Goal: Contribute content: Contribute content

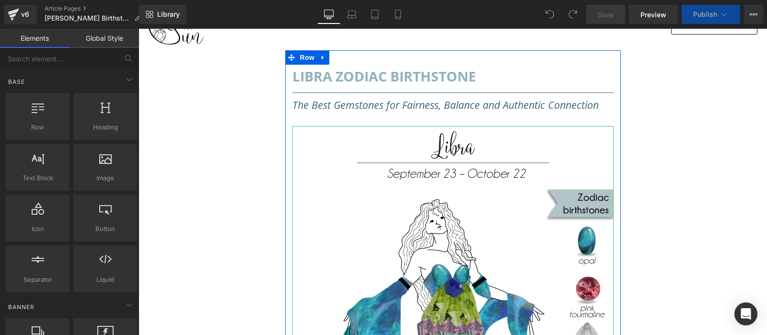
scroll to position [101, 0]
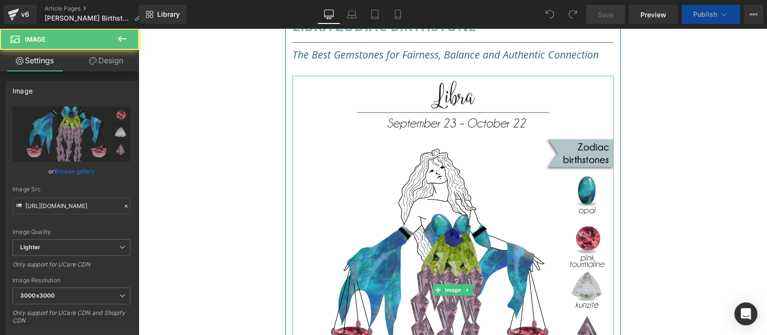
click at [480, 176] on img at bounding box center [453, 290] width 321 height 429
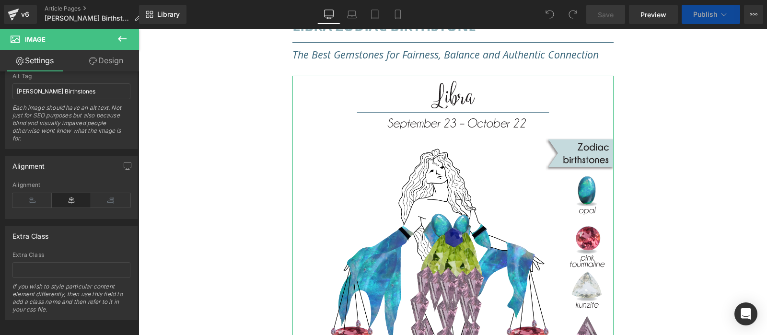
scroll to position [480, 0]
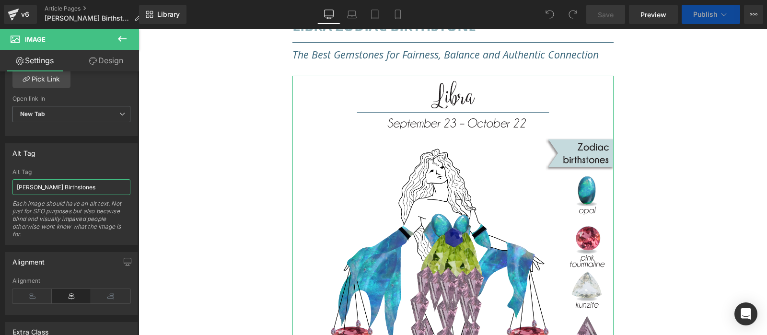
click at [20, 185] on input "[PERSON_NAME] Birthstones" at bounding box center [71, 187] width 118 height 16
click at [16, 186] on input "[PERSON_NAME] Birthstones" at bounding box center [71, 187] width 118 height 16
click at [22, 185] on input "[PERSON_NAME] Birthstones" at bounding box center [71, 187] width 118 height 16
type input "[PERSON_NAME] Birthstones"
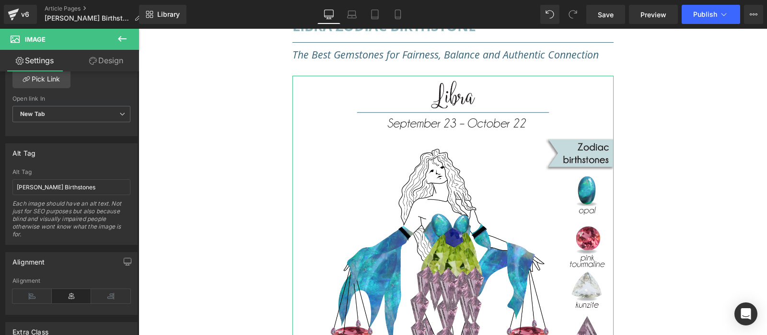
click at [54, 231] on div "Each image should have an alt text. Not just for SEO purposes but also because …" at bounding box center [71, 222] width 118 height 45
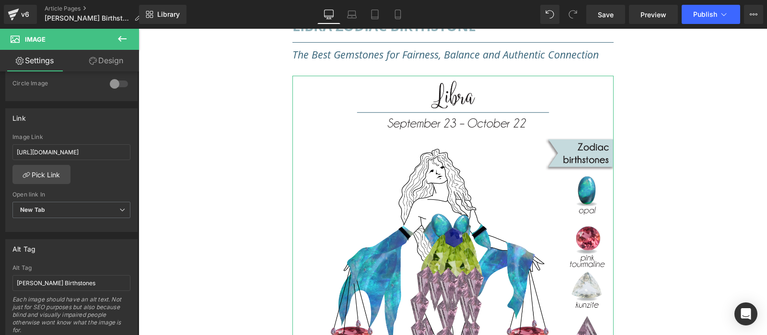
scroll to position [336, 0]
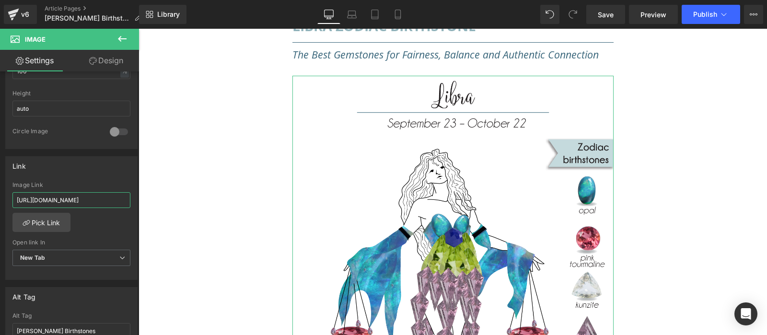
click at [93, 202] on input "[URL][DOMAIN_NAME]" at bounding box center [71, 200] width 118 height 16
click at [86, 172] on div "Link" at bounding box center [71, 166] width 131 height 18
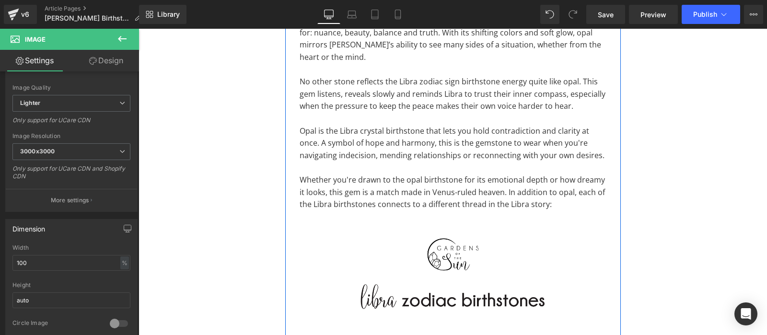
scroll to position [1058, 0]
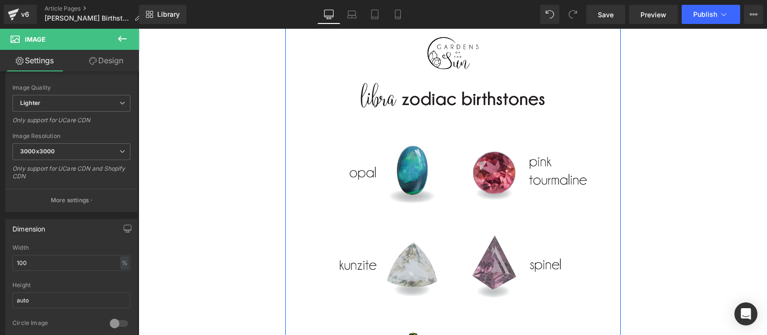
click at [447, 163] on img at bounding box center [453, 230] width 307 height 410
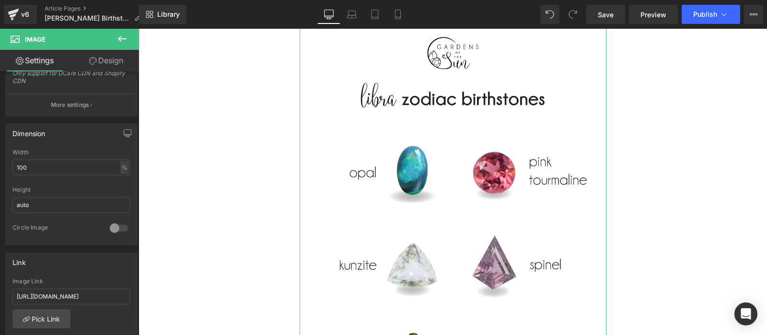
scroll to position [432, 0]
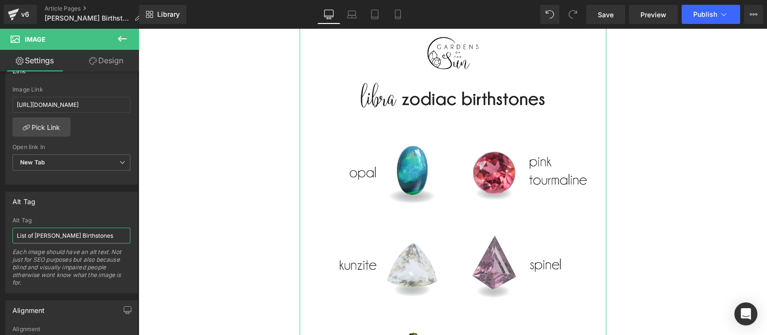
click at [40, 233] on input "List of [PERSON_NAME] Birthstones" at bounding box center [71, 236] width 118 height 16
type input "List of [PERSON_NAME] Birthstones"
click at [44, 208] on div "Alt Tag" at bounding box center [71, 201] width 131 height 18
click at [77, 97] on input "[URL][DOMAIN_NAME]" at bounding box center [71, 105] width 118 height 16
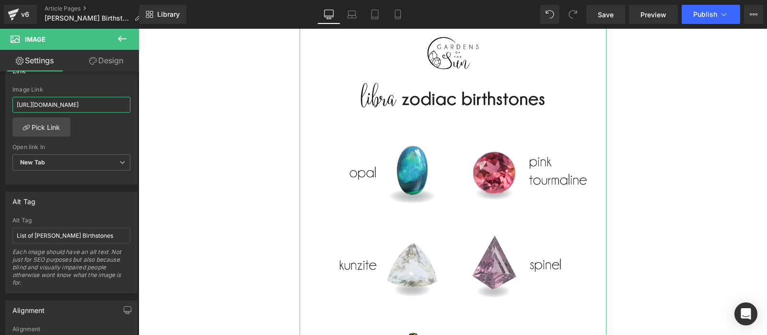
scroll to position [0, 20]
click at [95, 210] on div "Alt Tag List of Libra Zodiac Birthstones Alt Tag List of Libra Zodiac Birthston…" at bounding box center [71, 243] width 132 height 102
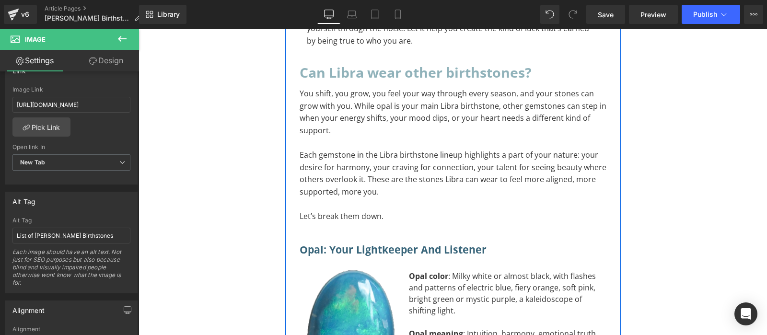
scroll to position [2115, 0]
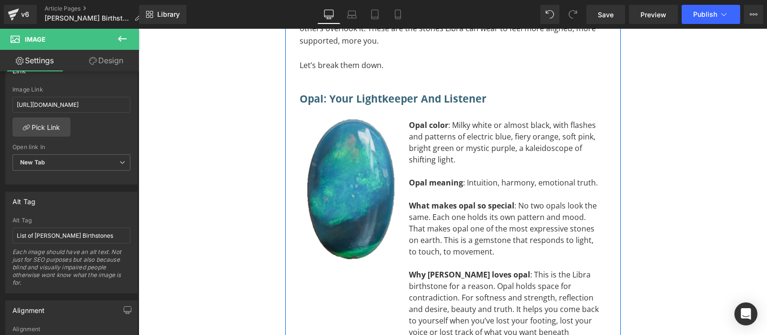
click at [341, 141] on img at bounding box center [351, 189] width 88 height 141
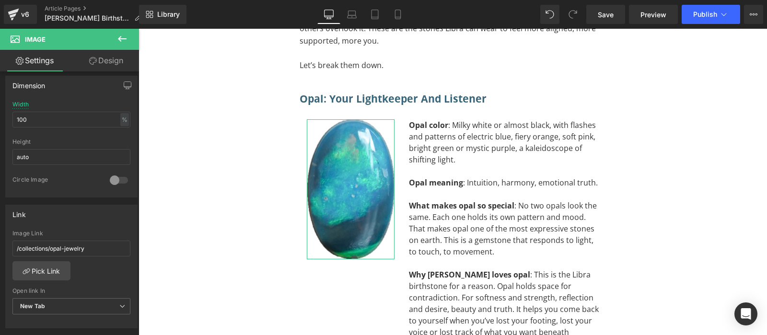
scroll to position [480, 0]
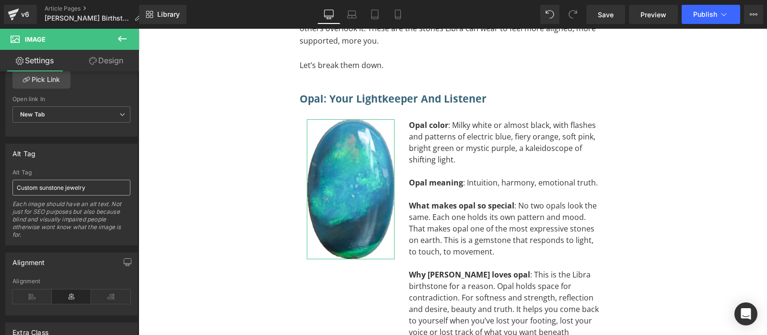
click at [54, 185] on input "Custom sunstone jewelry" at bounding box center [71, 188] width 118 height 16
type input "Opal is libra zodiac gemstone"
click at [36, 246] on div "Alignment Left Center Right Alignment" at bounding box center [71, 281] width 143 height 70
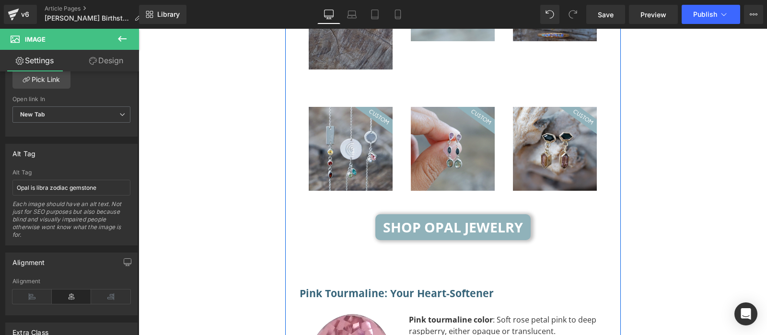
scroll to position [2669, 0]
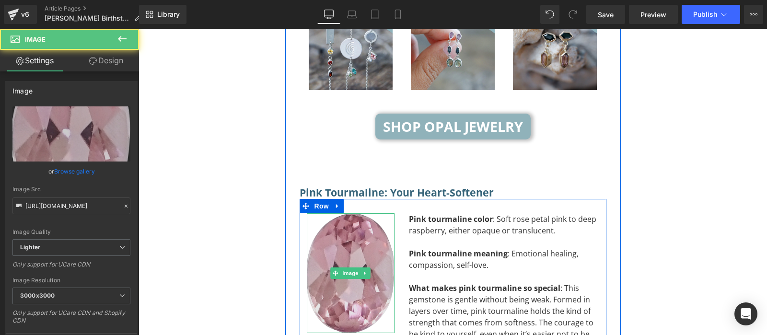
click at [357, 213] on img at bounding box center [351, 273] width 88 height 120
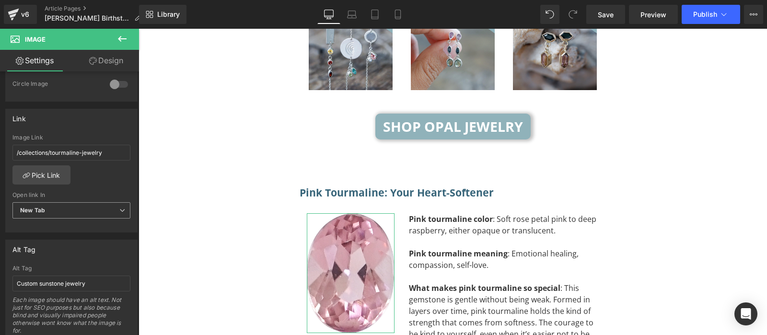
scroll to position [432, 0]
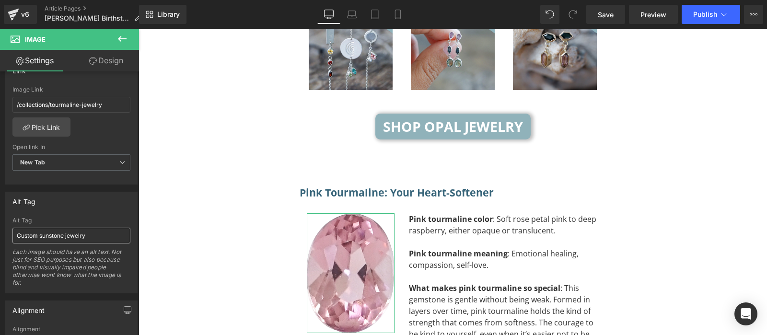
click at [37, 229] on input "Custom sunstone jewelry" at bounding box center [71, 236] width 118 height 16
type input "Pink tourmaline is libra zodiac birthstone"
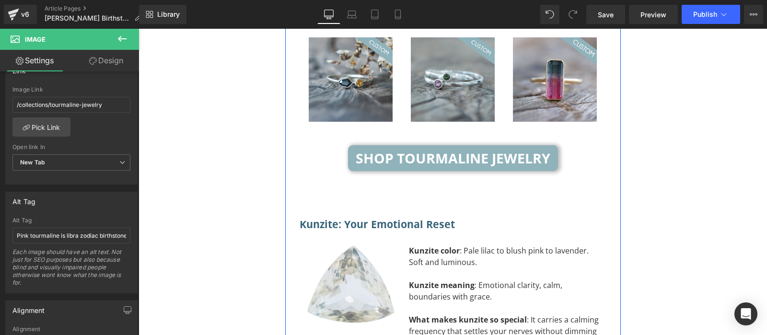
scroll to position [3273, 0]
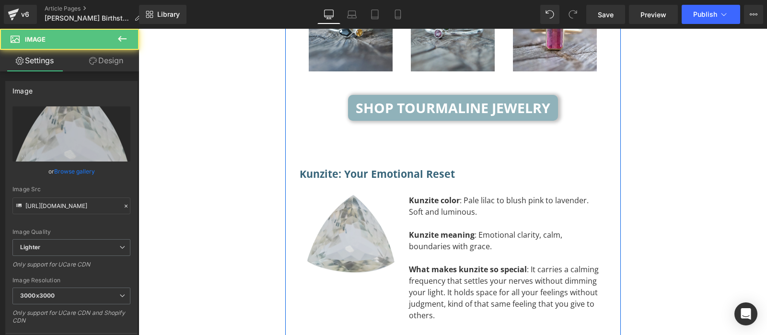
click at [338, 195] on div "Image" at bounding box center [351, 234] width 88 height 78
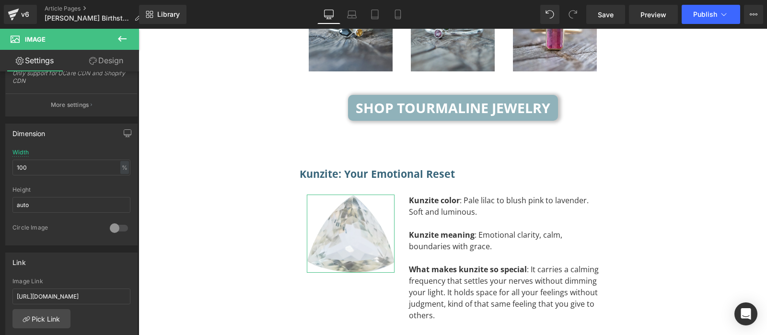
scroll to position [432, 0]
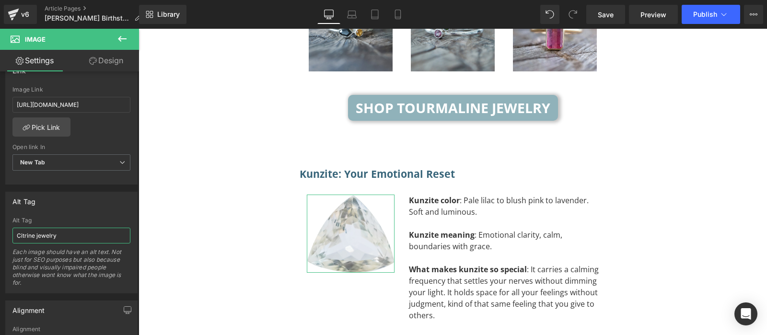
click at [45, 228] on input "Citrine jewelry" at bounding box center [71, 236] width 118 height 16
paste input "Pink tourmaline is libra zodiac birthstone"
drag, startPoint x: 58, startPoint y: 234, endPoint x: 0, endPoint y: 238, distance: 57.7
click at [12, 238] on input "Pink tourmaline is libra zodiac birthstone" at bounding box center [71, 236] width 118 height 16
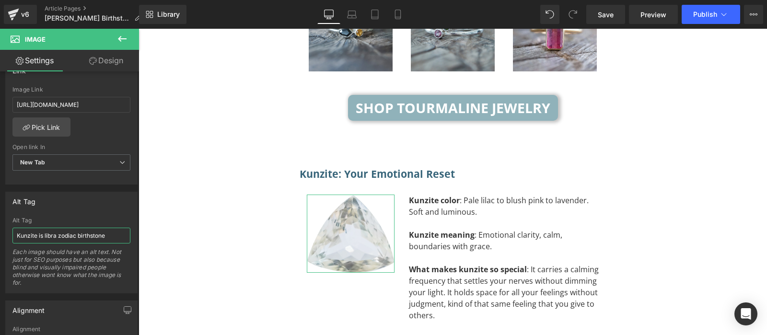
type input "Kunzite is libra zodiac birthstone"
click at [88, 273] on div "Each image should have an alt text. Not just for SEO purposes but also because …" at bounding box center [71, 270] width 118 height 45
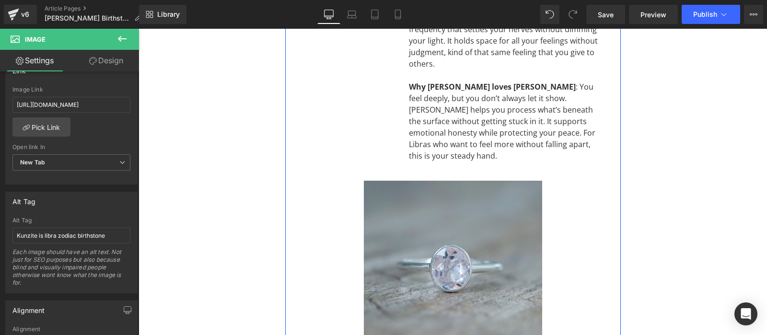
scroll to position [3827, 0]
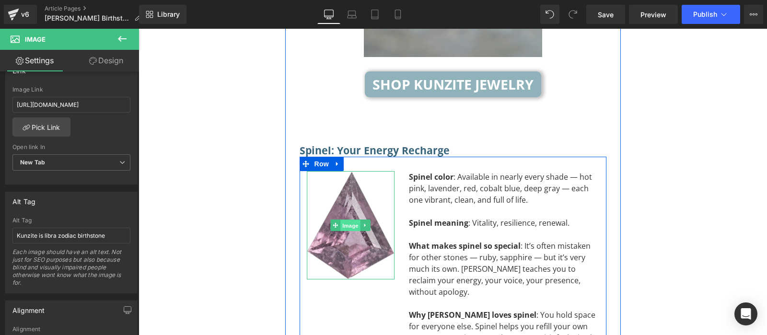
click at [354, 220] on span "Image" at bounding box center [351, 226] width 20 height 12
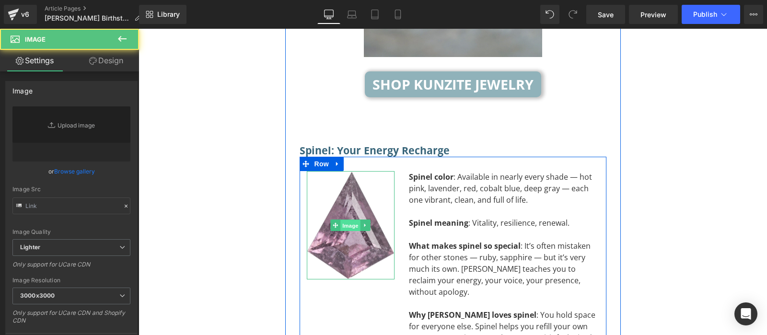
type input "[URL][DOMAIN_NAME]"
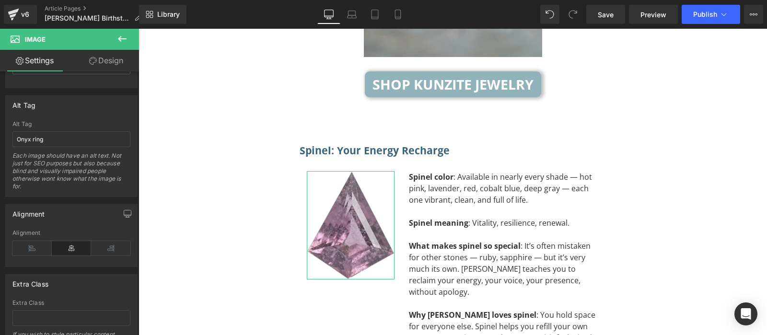
scroll to position [480, 0]
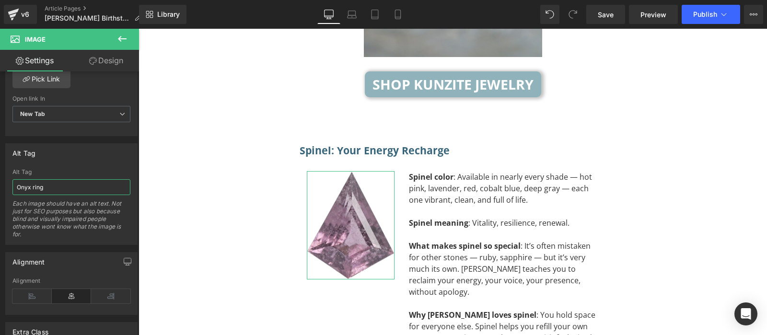
click at [51, 186] on input "Onyx ring" at bounding box center [71, 187] width 118 height 16
paste input "Kunzite is libra zodiac birthstone"
click at [42, 179] on input "Spinel Kunzite is libra zodiac birthstone" at bounding box center [71, 187] width 118 height 16
type input "Spinel is libra zodiac birthstone"
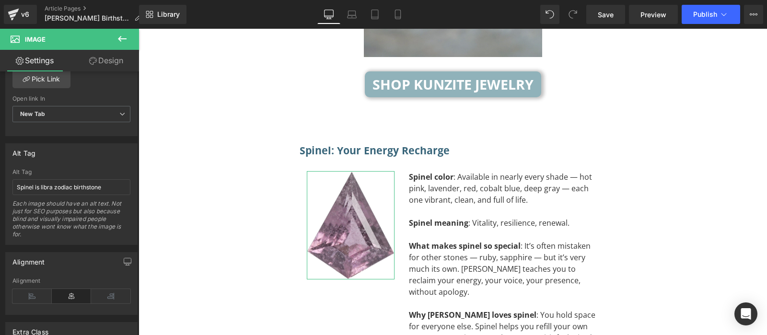
click at [86, 220] on div "Each image should have an alt text. Not just for SEO purposes but also because …" at bounding box center [71, 222] width 118 height 45
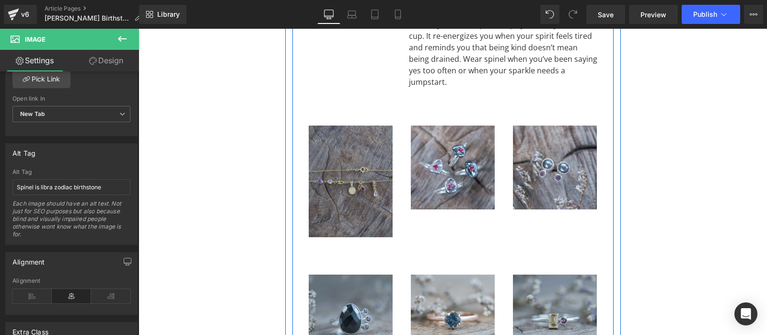
scroll to position [4381, 0]
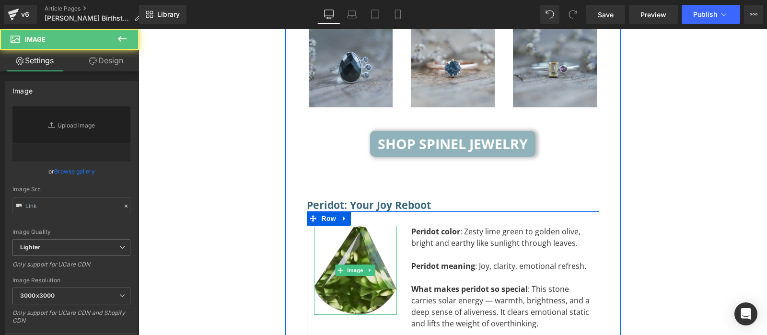
click at [356, 226] on img at bounding box center [355, 271] width 83 height 90
type input "[URL][DOMAIN_NAME]"
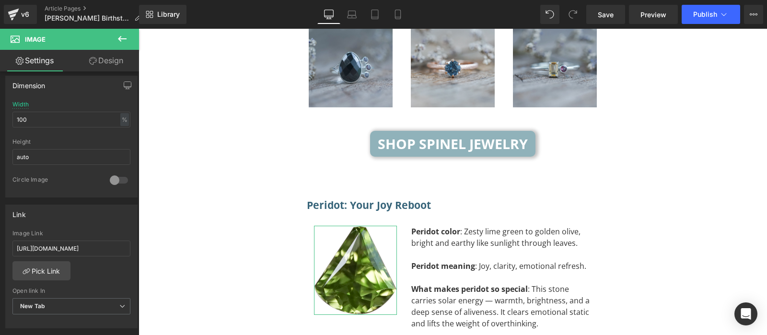
scroll to position [480, 0]
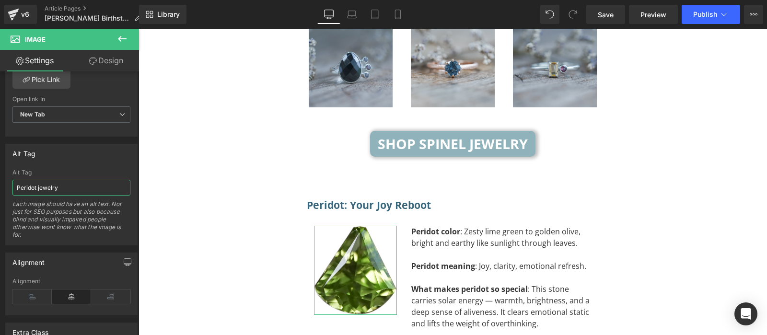
click at [57, 188] on input "Peridot jewelry" at bounding box center [71, 188] width 118 height 16
paste input "Kunzite is libra zodiac birthstone"
click at [46, 185] on input "Peridot Kunzite is libra zodiac birthstone" at bounding box center [71, 188] width 118 height 16
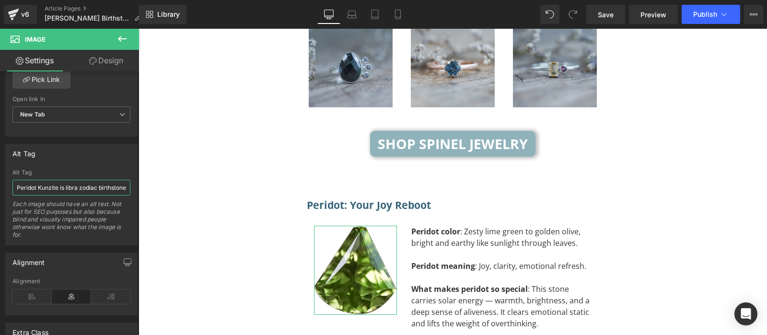
click at [46, 185] on input "Peridot Kunzite is libra zodiac birthstone" at bounding box center [71, 188] width 118 height 16
type input "Peridot is libra zodiac birthstone"
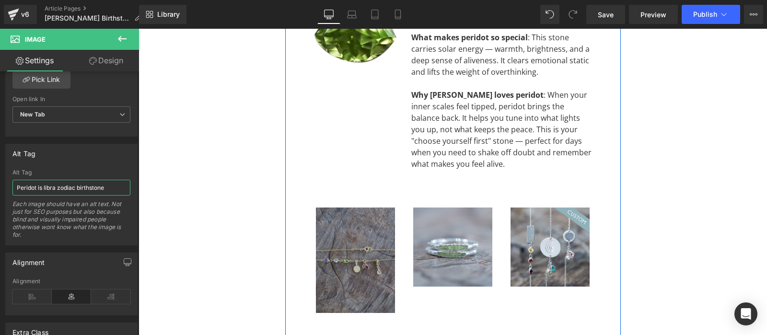
scroll to position [4885, 0]
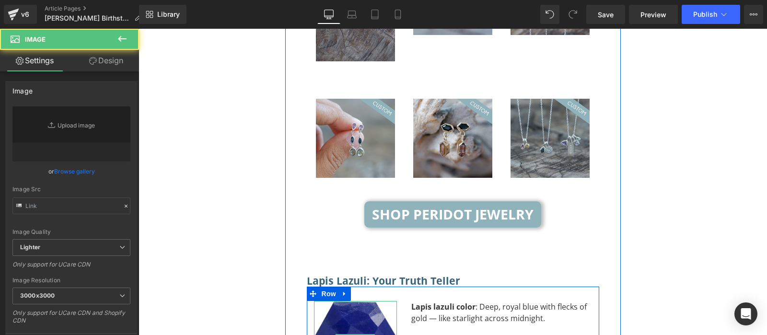
type input "[URL][DOMAIN_NAME]"
click at [363, 301] on img at bounding box center [355, 339] width 83 height 77
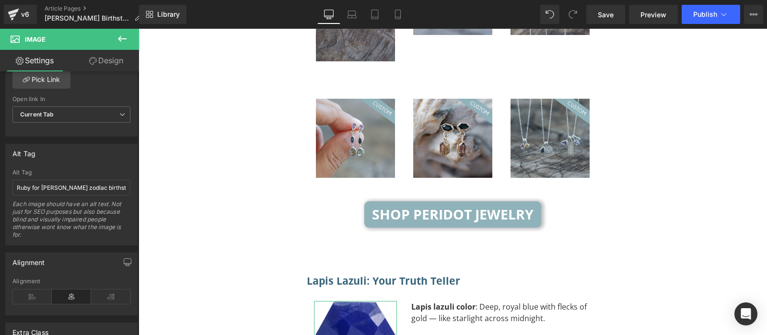
scroll to position [576, 0]
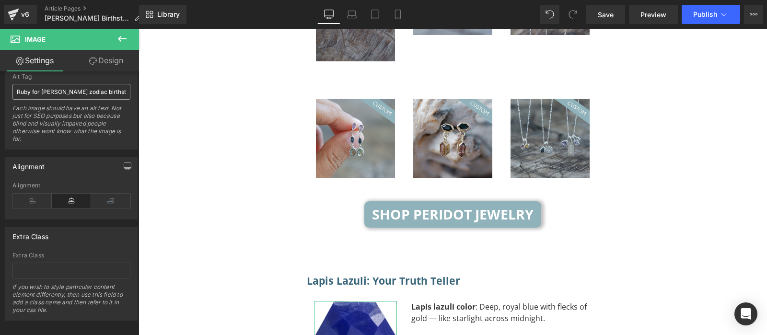
click at [45, 91] on input "Ruby for [PERSON_NAME] zodiac birthstones" at bounding box center [71, 92] width 118 height 16
type input "Lapis lazuli is libra zodiac birthstone"
click at [36, 120] on div "Each image should have an alt text. Not just for SEO purposes but also because …" at bounding box center [71, 127] width 118 height 45
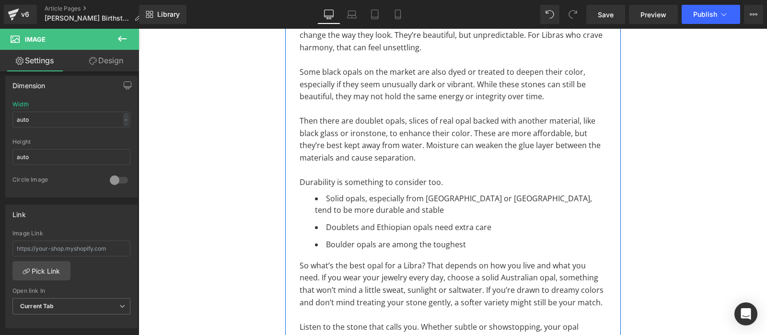
scroll to position [5993, 0]
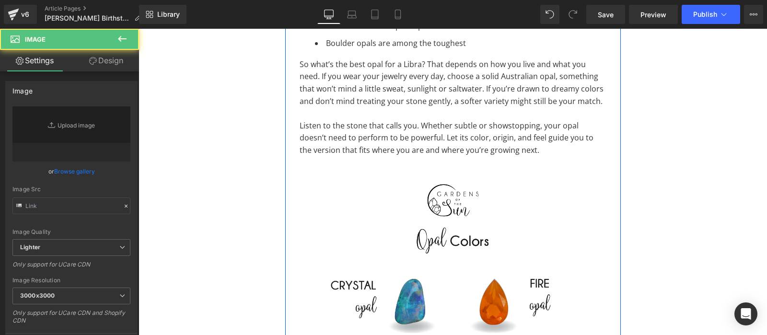
type input "[URL][DOMAIN_NAME]"
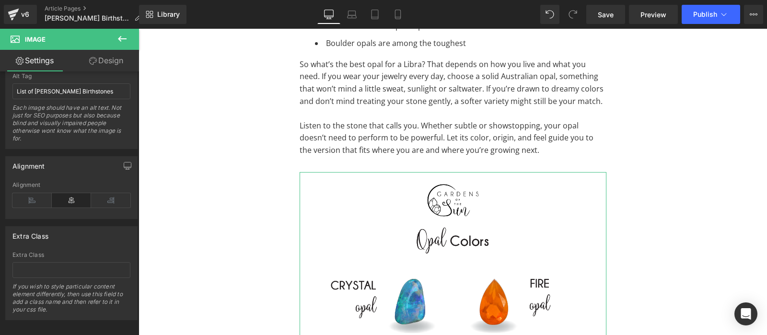
scroll to position [480, 0]
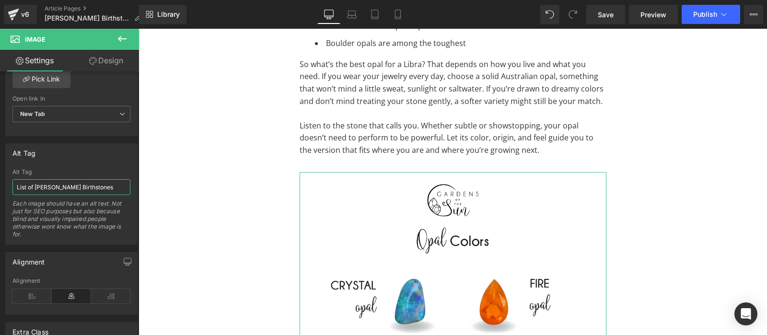
click at [58, 187] on input "List of [PERSON_NAME] Birthstones" at bounding box center [71, 187] width 118 height 16
click at [23, 184] on input "is libra zodiac birthstone" at bounding box center [71, 187] width 118 height 16
type input "Opal colors for libra zodiac birthstone"
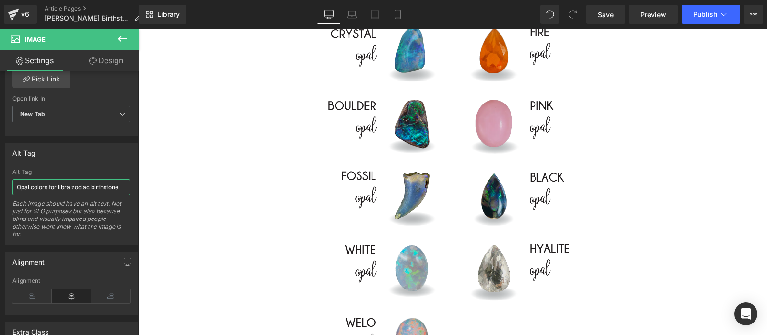
scroll to position [6396, 0]
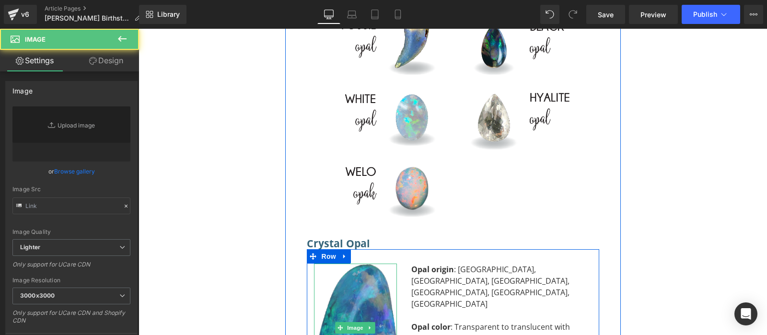
type input "[URL][DOMAIN_NAME]"
click at [368, 264] on img at bounding box center [355, 328] width 83 height 128
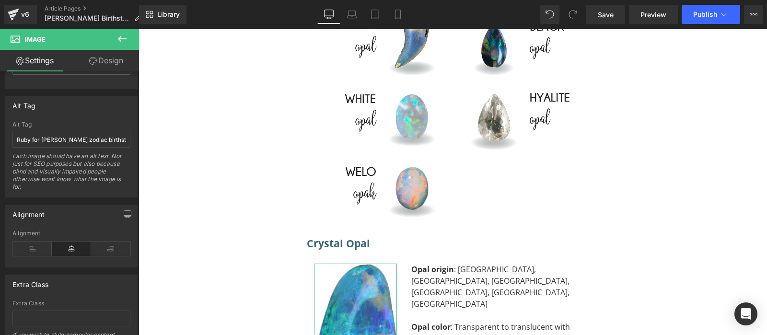
scroll to position [480, 0]
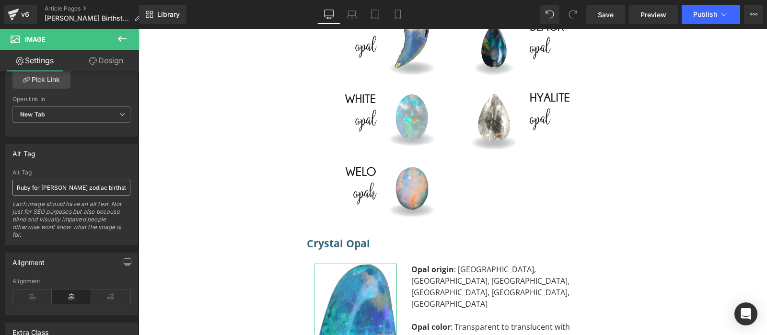
click at [69, 185] on input "Ruby for [PERSON_NAME] zodiac birthstones" at bounding box center [71, 188] width 118 height 16
type input "Crystal opal is libra zodiac birthstone"
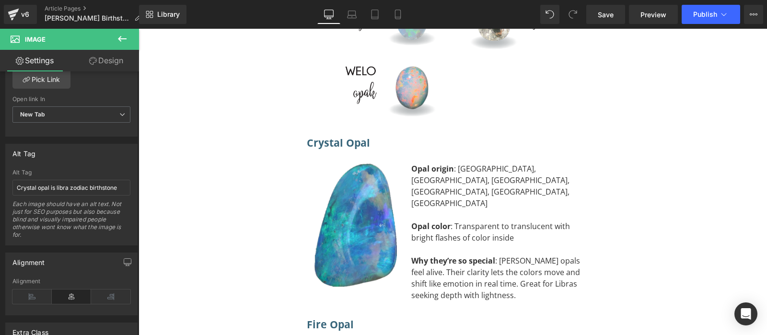
scroll to position [6547, 0]
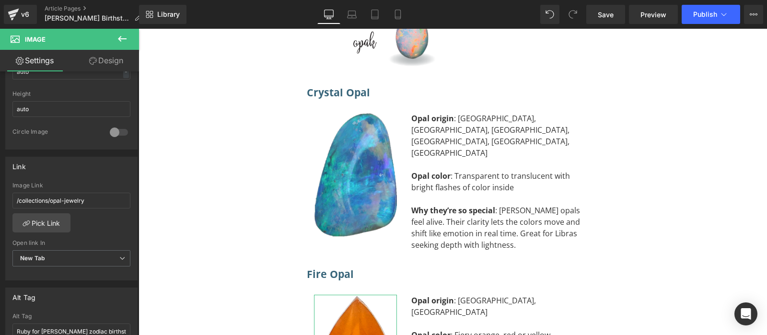
scroll to position [480, 0]
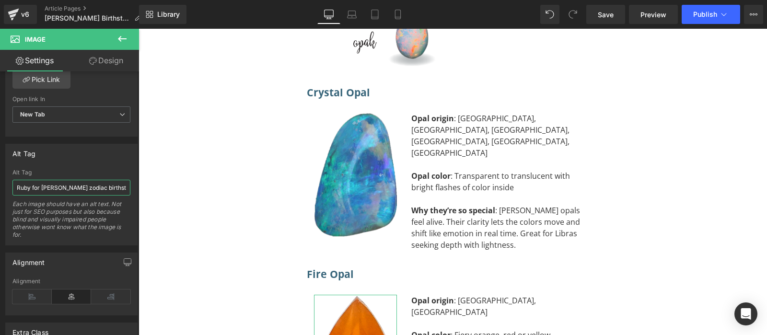
click at [59, 181] on input "Ruby for [PERSON_NAME] zodiac birthstones" at bounding box center [71, 188] width 118 height 16
paste input "is libra zodiac birthstone"
click at [67, 217] on div "Each image should have an alt text. Not just for SEO purposes but also because …" at bounding box center [71, 222] width 118 height 45
click at [16, 186] on input "is libra zodiac birthstone" at bounding box center [71, 188] width 118 height 16
type input "Fire opal is libra zodiac birthstone"
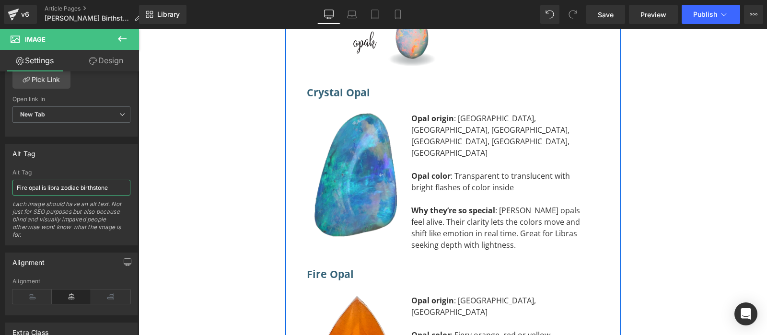
scroll to position [6698, 0]
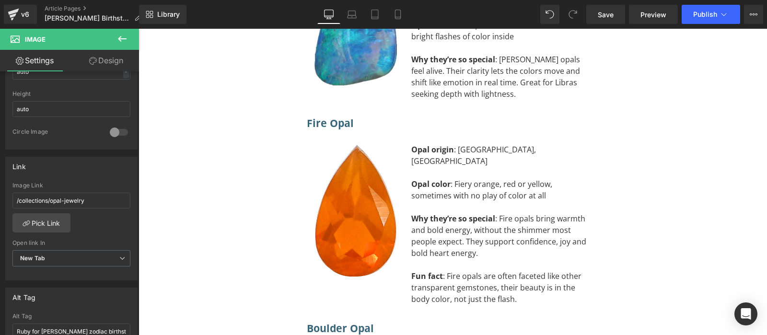
scroll to position [384, 0]
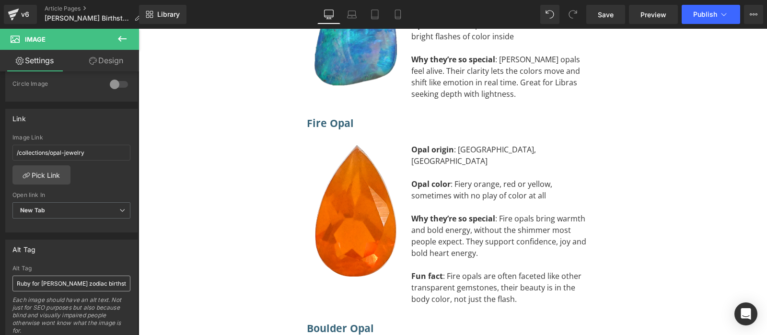
click at [49, 284] on input "Ruby for [PERSON_NAME] zodiac birthstones" at bounding box center [71, 284] width 118 height 16
type input "Boulder opal is libra zodiac birthstone"
click at [30, 254] on div "Alt Tag" at bounding box center [71, 249] width 131 height 18
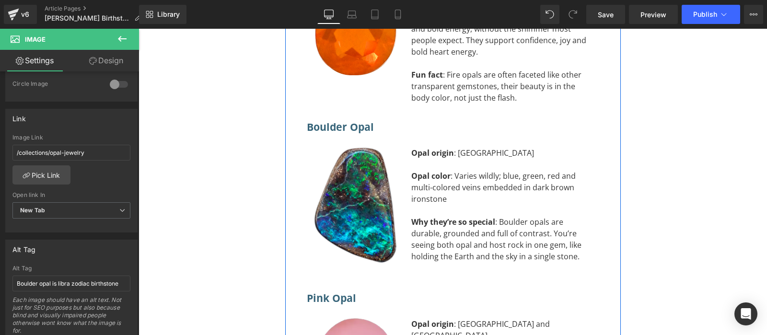
scroll to position [6950, 0]
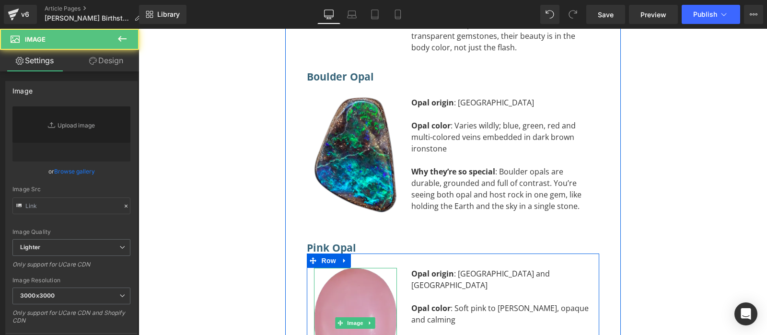
type input "[URL][DOMAIN_NAME]"
click at [347, 268] on img at bounding box center [355, 323] width 83 height 110
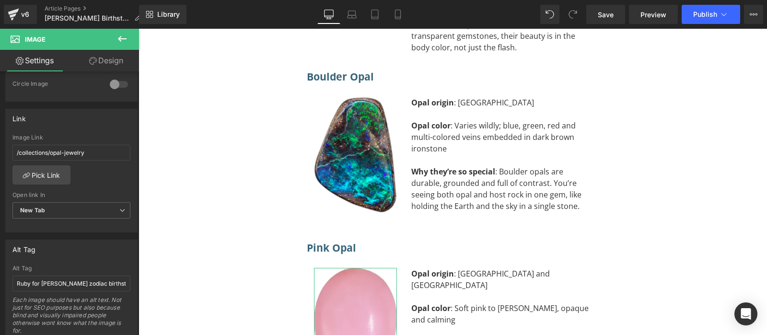
scroll to position [432, 0]
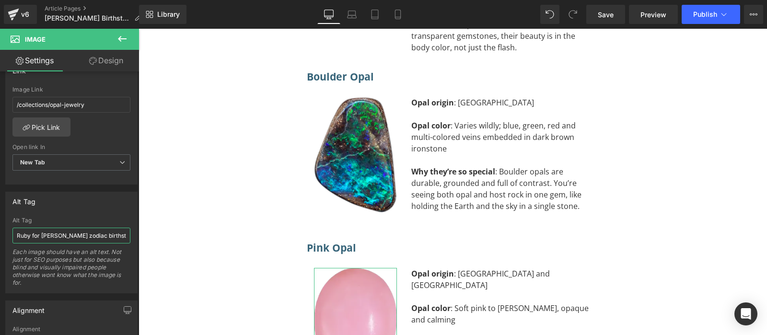
click at [47, 231] on input "Ruby for [PERSON_NAME] zodiac birthstones" at bounding box center [71, 236] width 118 height 16
paste input "is libra zodiac birthstone"
type input "Pink opal is libra zodiac birthstone"
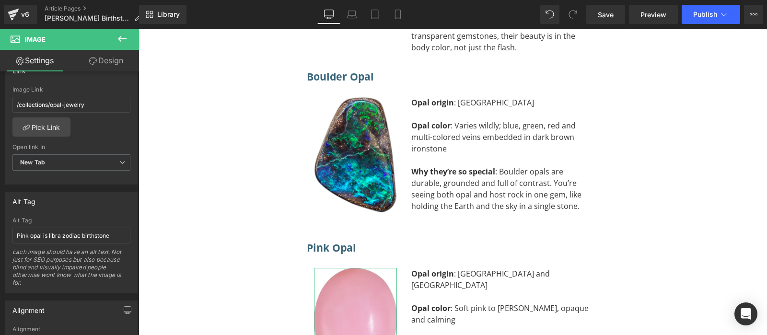
click at [58, 256] on div "Each image should have an alt text. Not just for SEO purposes but also because …" at bounding box center [71, 270] width 118 height 45
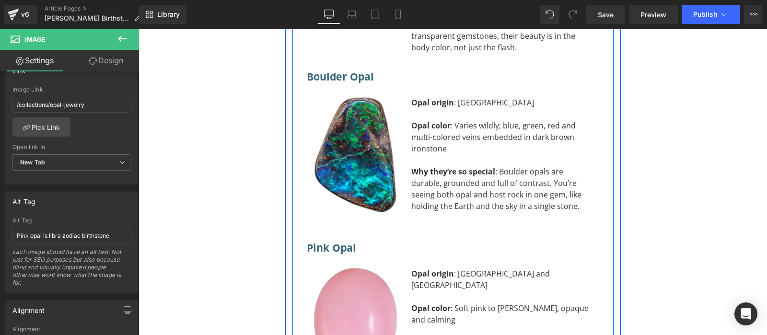
scroll to position [7101, 0]
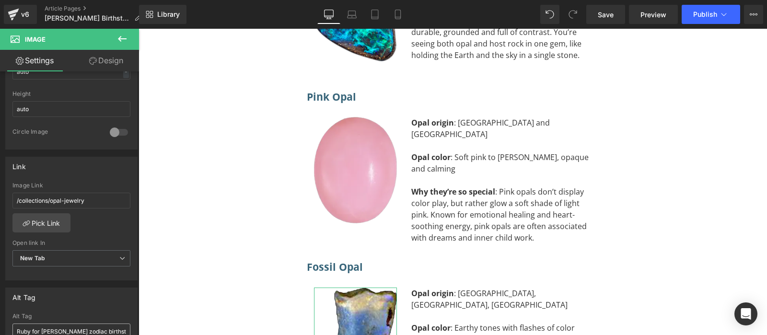
scroll to position [432, 0]
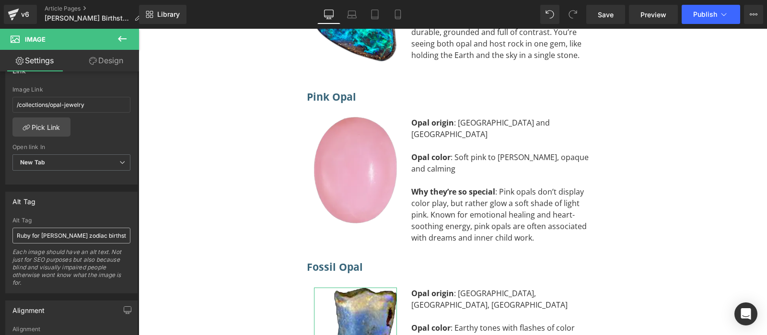
click at [50, 231] on input "Ruby for [PERSON_NAME] zodiac birthstones" at bounding box center [71, 236] width 118 height 16
click at [50, 232] on input "Ruby for [PERSON_NAME] zodiac birthstones" at bounding box center [71, 236] width 118 height 16
type input "Fossil opal is libra zodiac birthstone"
click at [59, 276] on div "Each image should have an alt text. Not just for SEO purposes but also because …" at bounding box center [71, 270] width 118 height 45
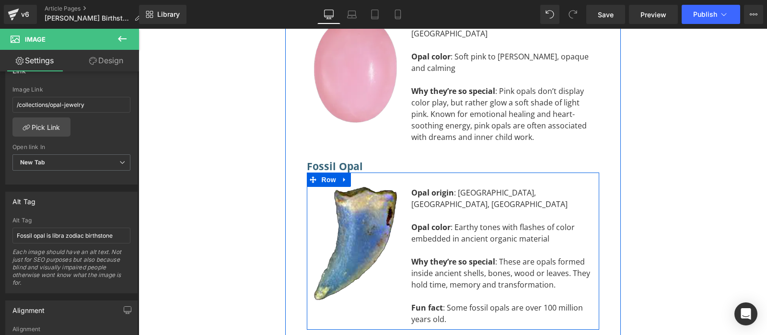
scroll to position [7302, 0]
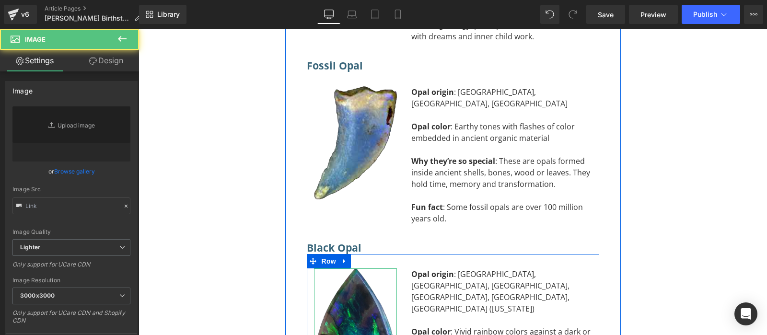
type input "[URL][DOMAIN_NAME]"
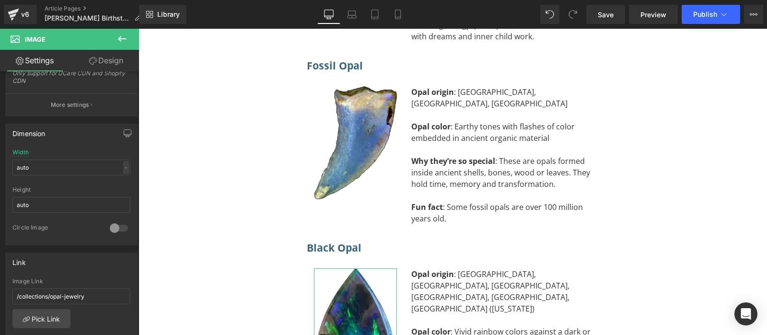
scroll to position [432, 0]
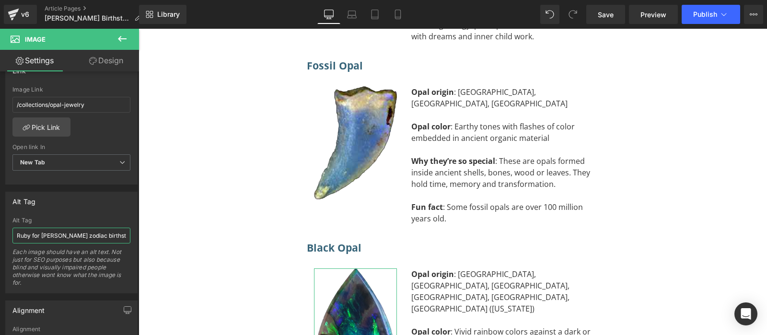
click at [49, 230] on input "Ruby for [PERSON_NAME] zodiac birthstones" at bounding box center [71, 236] width 118 height 16
type input "Black opal is libra zodiac birthstone"
click at [76, 259] on div "Each image should have an alt text. Not just for SEO purposes but also because …" at bounding box center [71, 270] width 118 height 45
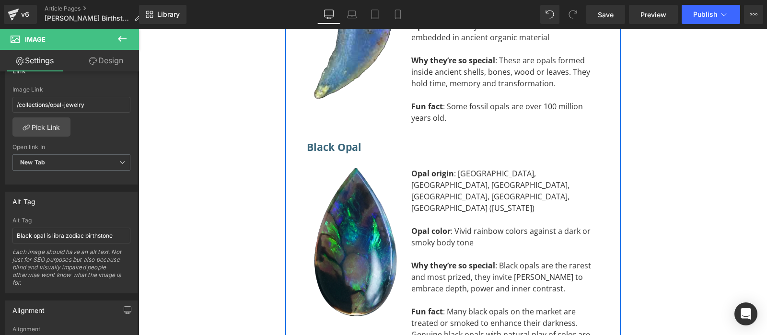
scroll to position [7453, 0]
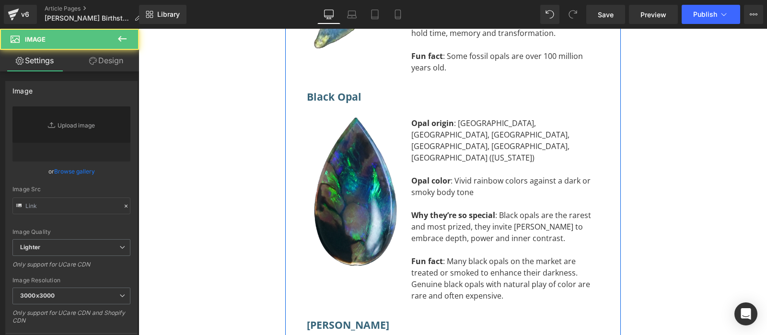
type input "[URL][DOMAIN_NAME]"
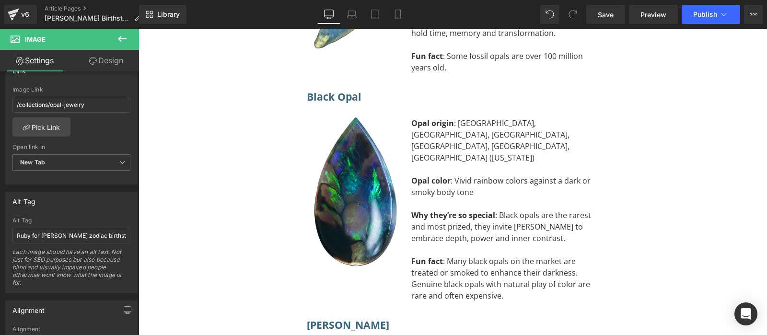
scroll to position [480, 0]
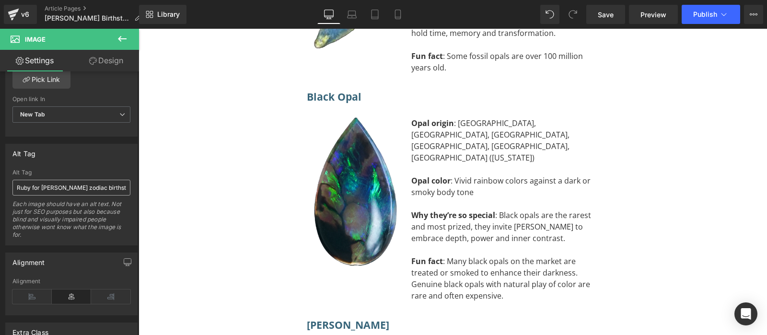
click at [56, 191] on input "Ruby for [PERSON_NAME] zodiac birthstones" at bounding box center [71, 188] width 118 height 16
click at [55, 191] on input "Ruby for [PERSON_NAME] zodiac birthstones" at bounding box center [71, 188] width 118 height 16
type input "[PERSON_NAME] is libra zodiac birthstone"
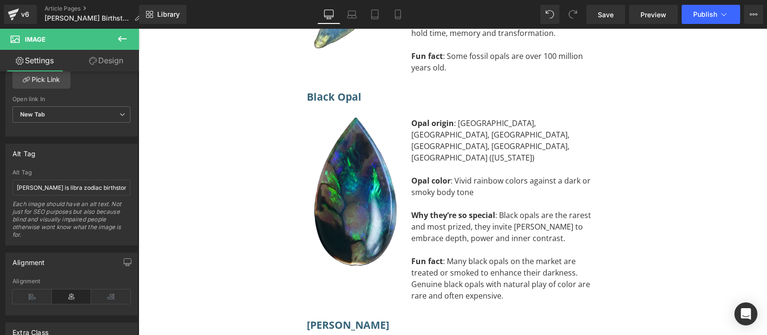
click at [26, 216] on div "Each image should have an alt text. Not just for SEO purposes but also because …" at bounding box center [71, 222] width 118 height 45
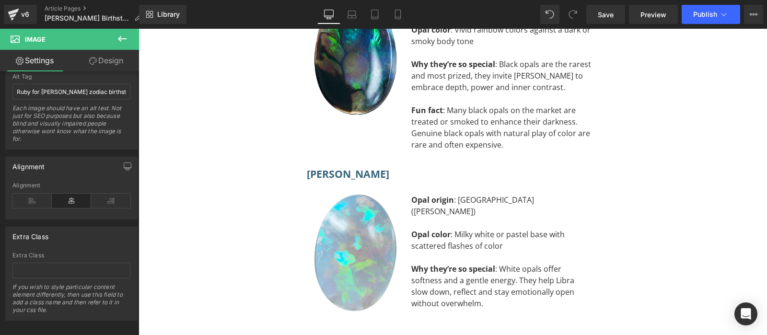
scroll to position [480, 0]
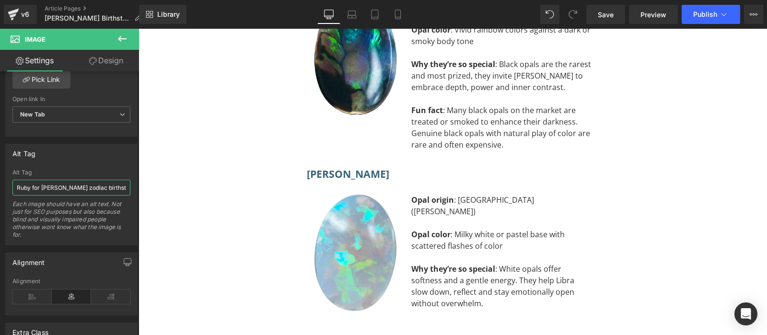
click at [71, 188] on input "Ruby for [PERSON_NAME] zodiac birthstones" at bounding box center [71, 188] width 118 height 16
paste input "is libra zodiac birthstone"
type input "Hyalite opal is libra zodiac birthstone"
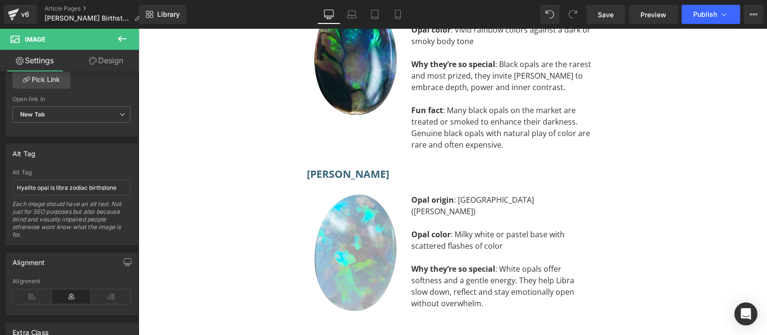
click at [45, 217] on div "Each image should have an alt text. Not just for SEO purposes but also because …" at bounding box center [71, 222] width 118 height 45
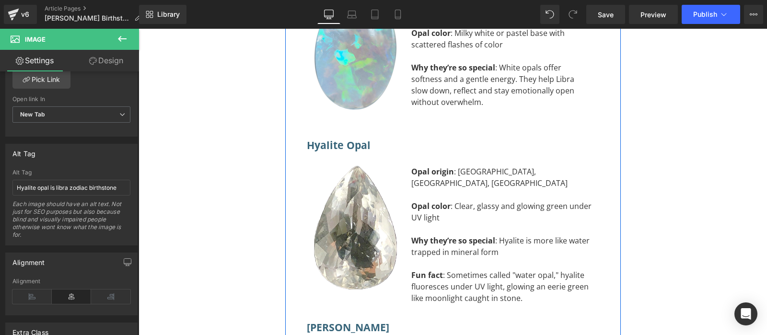
scroll to position [7856, 0]
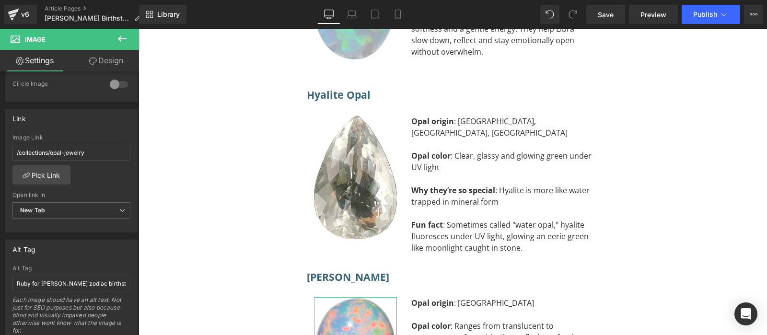
scroll to position [432, 0]
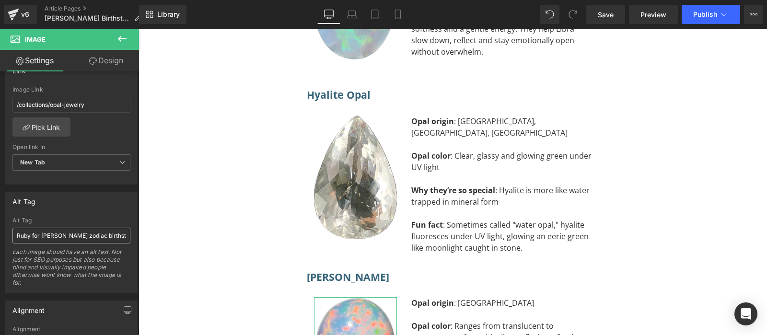
click at [57, 234] on input "Ruby for [PERSON_NAME] zodiac birthstones" at bounding box center [71, 236] width 118 height 16
click at [36, 232] on input "Welo is libra zodiac birthstone" at bounding box center [71, 236] width 118 height 16
click at [27, 232] on input "Welo is libra zodiac birthstone" at bounding box center [71, 236] width 118 height 16
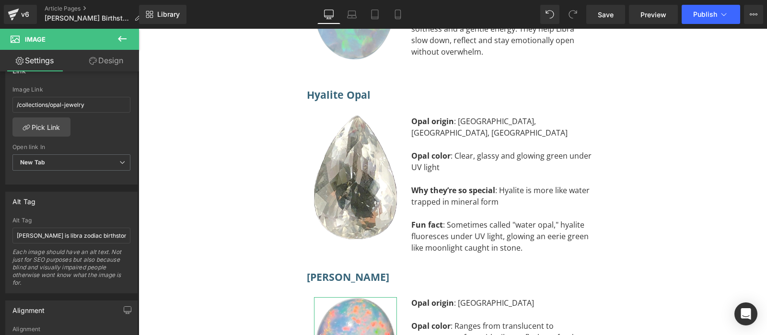
type input "[PERSON_NAME] is libra zodiac birthstone"
click at [24, 269] on div "Each image should have an alt text. Not just for SEO purposes but also because …" at bounding box center [71, 270] width 118 height 45
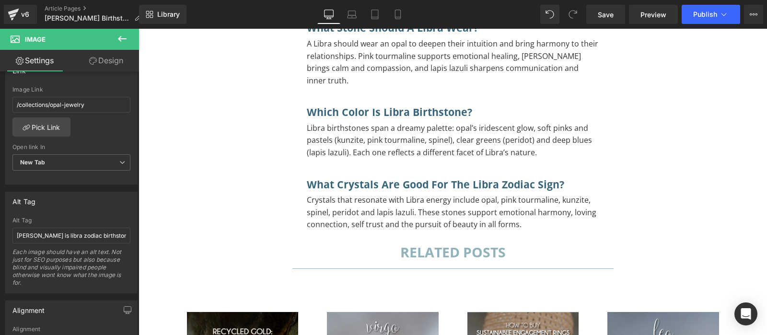
scroll to position [9014, 0]
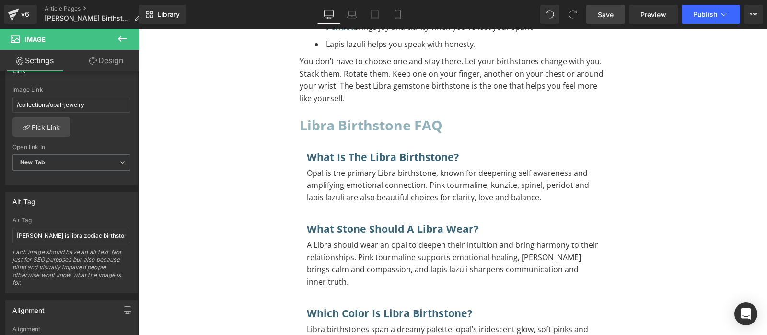
click at [612, 11] on span "Save" at bounding box center [606, 15] width 16 height 10
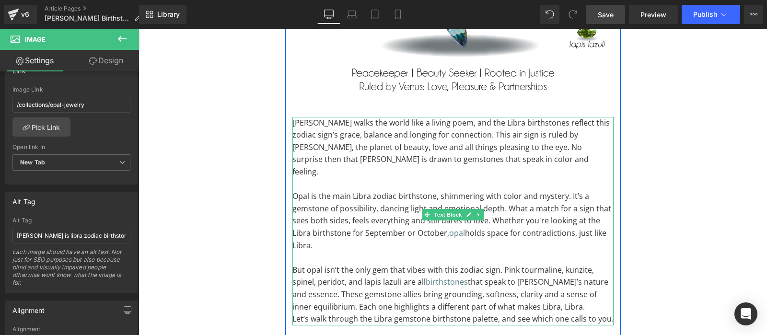
scroll to position [554, 0]
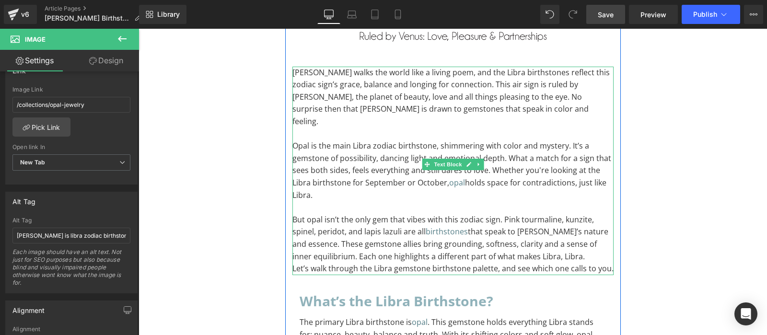
click at [560, 156] on p "Opal is the main Libra zodiac birthstone, shimmering with color and mystery. It…" at bounding box center [453, 170] width 321 height 61
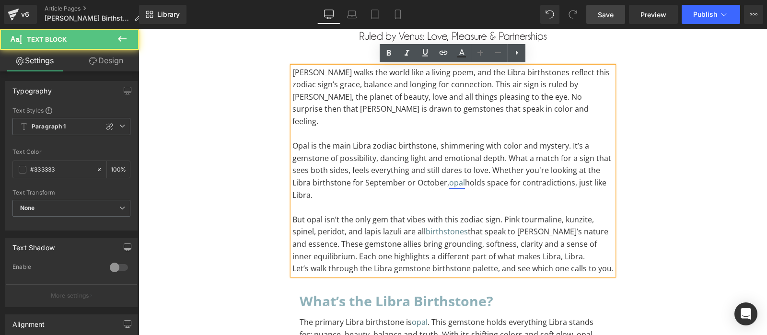
click at [459, 177] on link "opal" at bounding box center [457, 182] width 16 height 11
click at [486, 192] on span "Edit" at bounding box center [491, 189] width 11 height 8
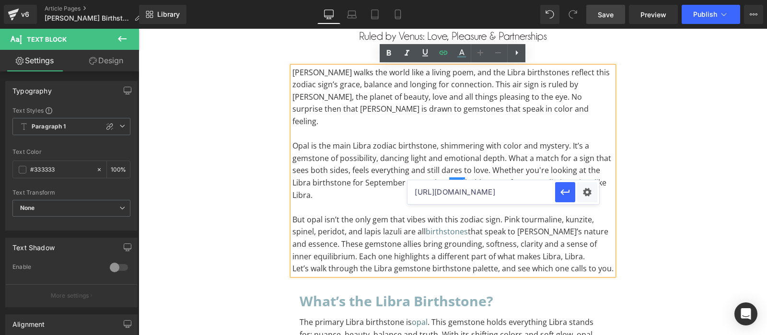
click at [485, 191] on input "[URL][DOMAIN_NAME]" at bounding box center [482, 192] width 148 height 24
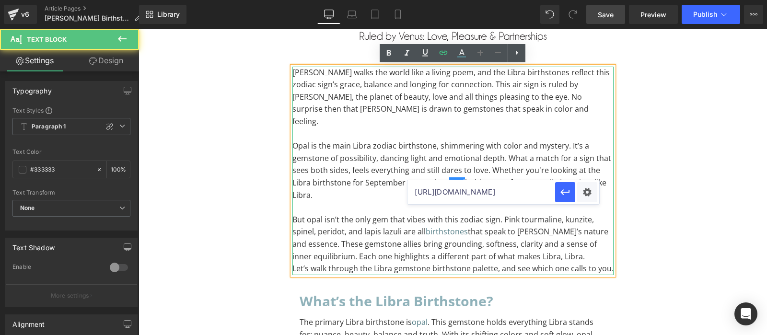
click at [513, 161] on p "Opal is the main Libra zodiac birthstone, shimmering with color and mystery. It…" at bounding box center [453, 170] width 321 height 61
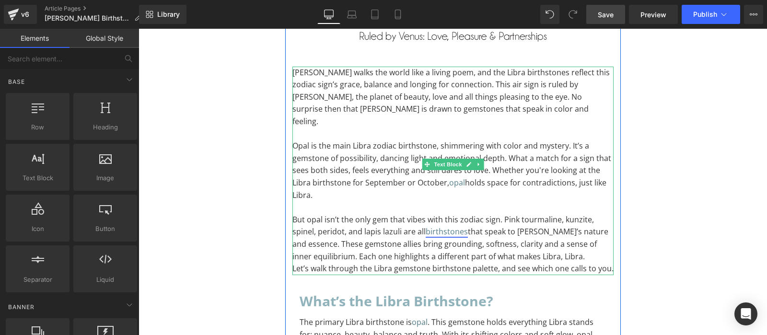
click at [442, 226] on link "birthstones" at bounding box center [447, 231] width 42 height 11
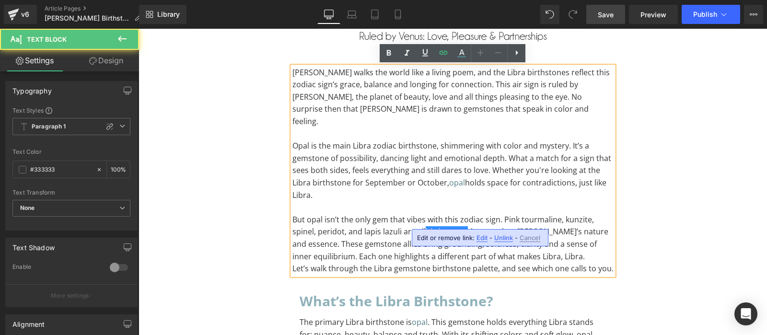
click at [479, 241] on span "Edit" at bounding box center [482, 238] width 11 height 8
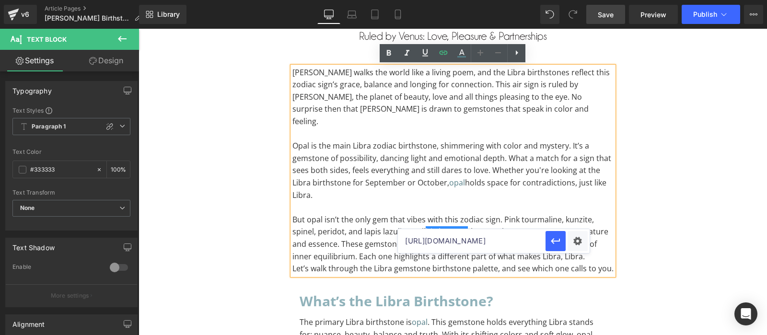
click at [482, 237] on input "[URL][DOMAIN_NAME]" at bounding box center [472, 241] width 148 height 24
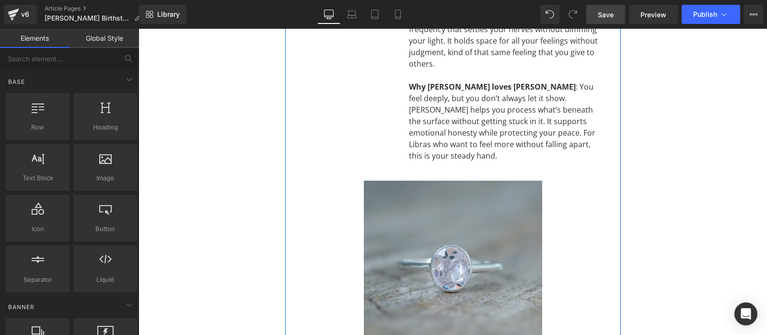
scroll to position [3827, 0]
